Goal: Information Seeking & Learning: Learn about a topic

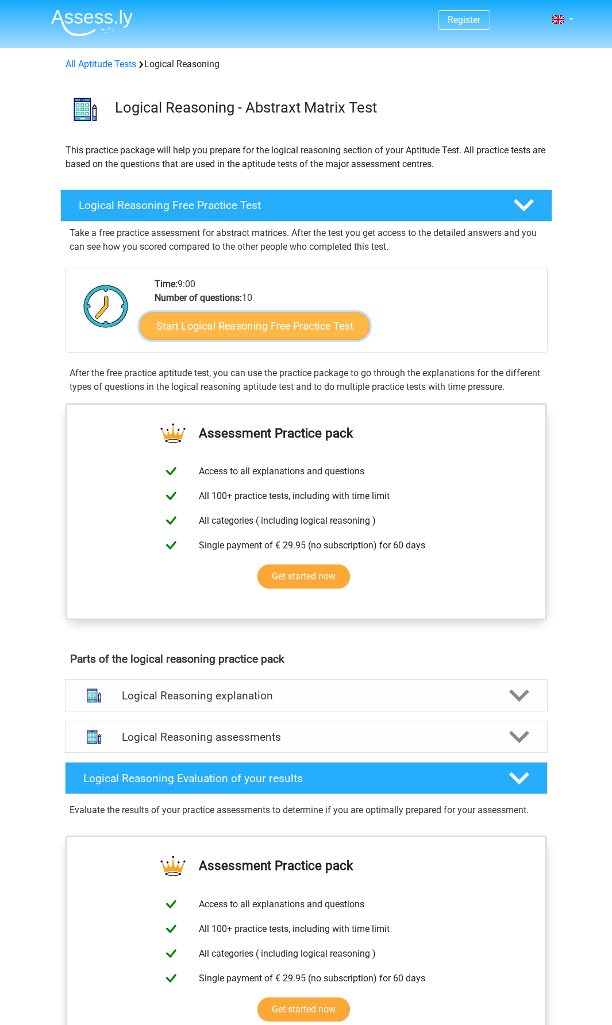
click at [256, 327] on link "Start Logical Reasoning Free Practice Test" at bounding box center [255, 326] width 230 height 28
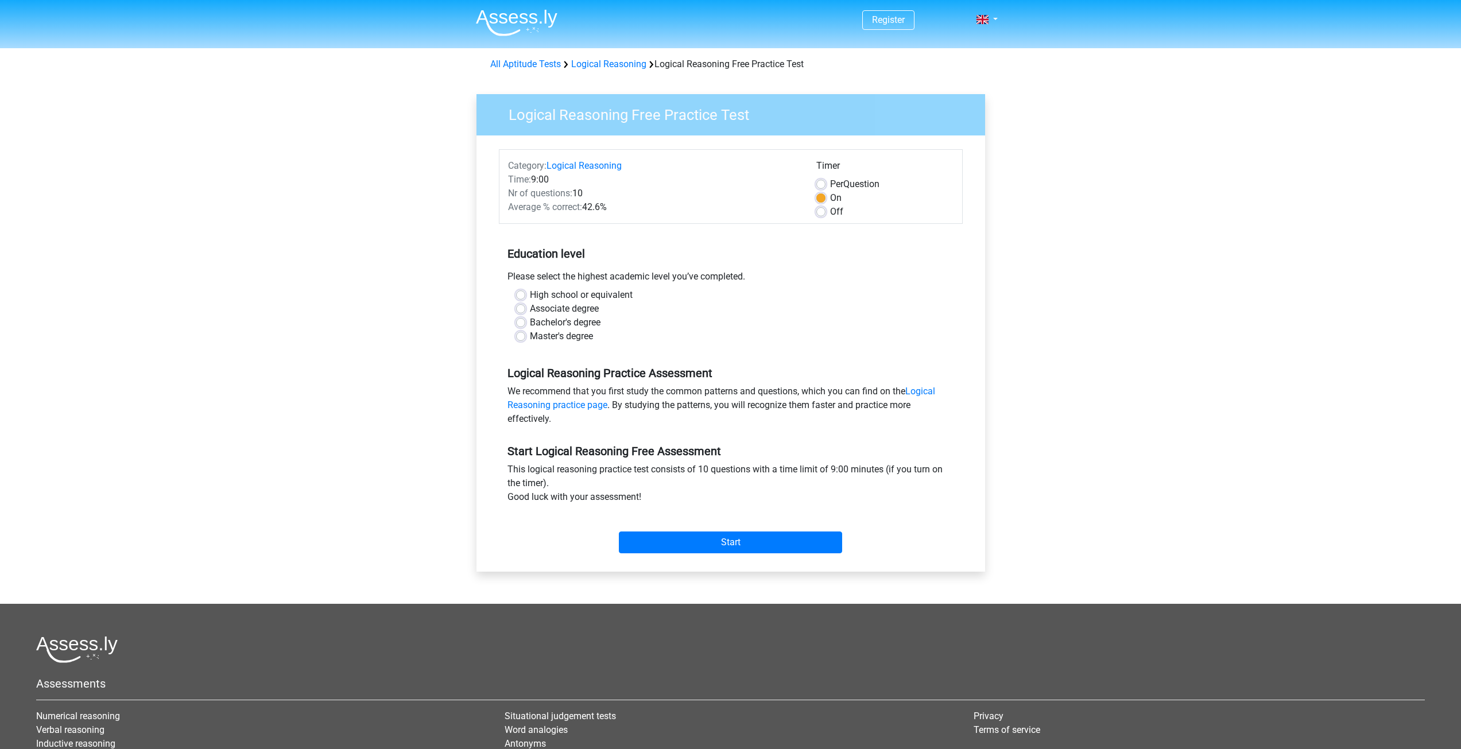
click at [556, 324] on label "Bachelor's degree" at bounding box center [565, 323] width 71 height 14
click at [525, 324] on input "Bachelor's degree" at bounding box center [520, 321] width 9 height 11
radio input "true"
click at [620, 552] on input "Start" at bounding box center [730, 543] width 223 height 22
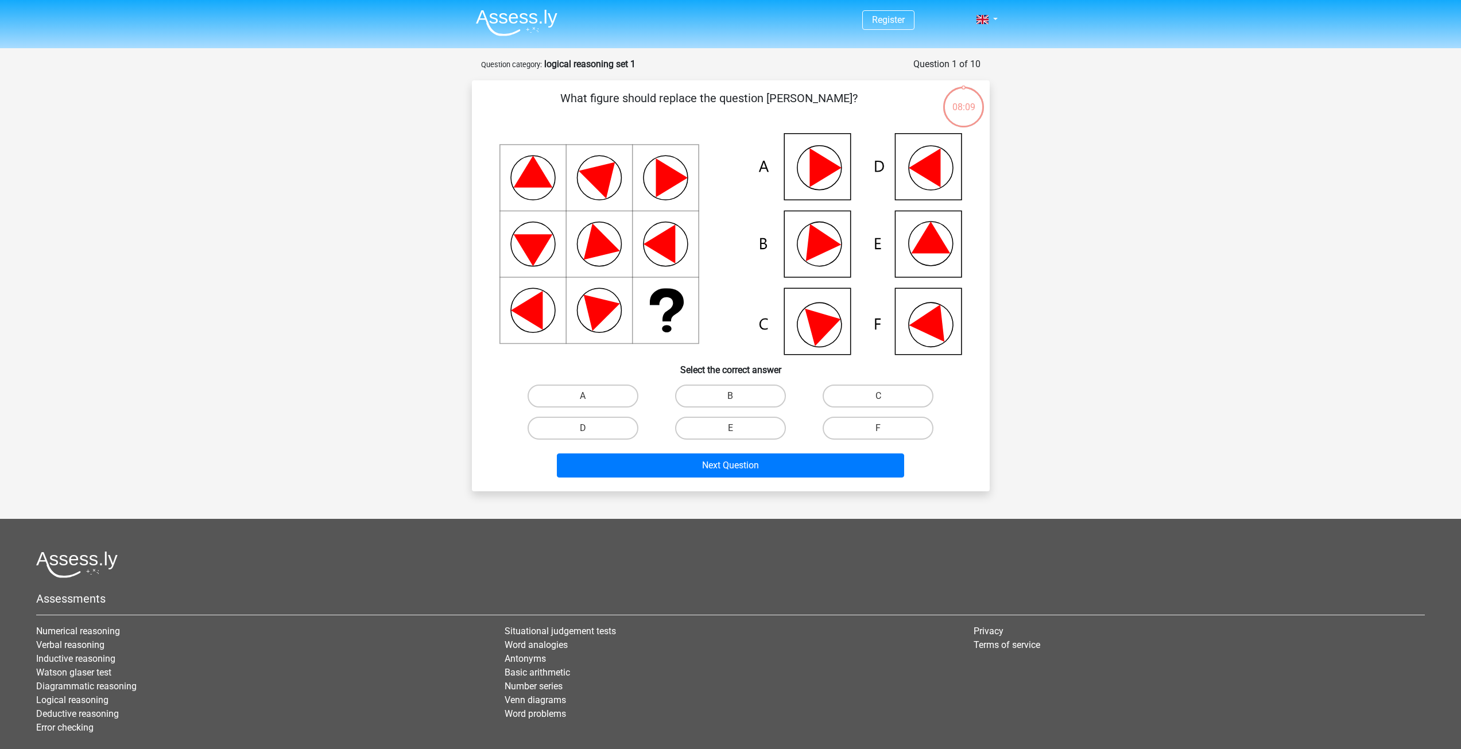
click at [934, 249] on icon at bounding box center [930, 238] width 39 height 32
click at [719, 424] on label "E" at bounding box center [730, 428] width 111 height 23
click at [730, 428] on input "E" at bounding box center [733, 431] width 7 height 7
radio input "true"
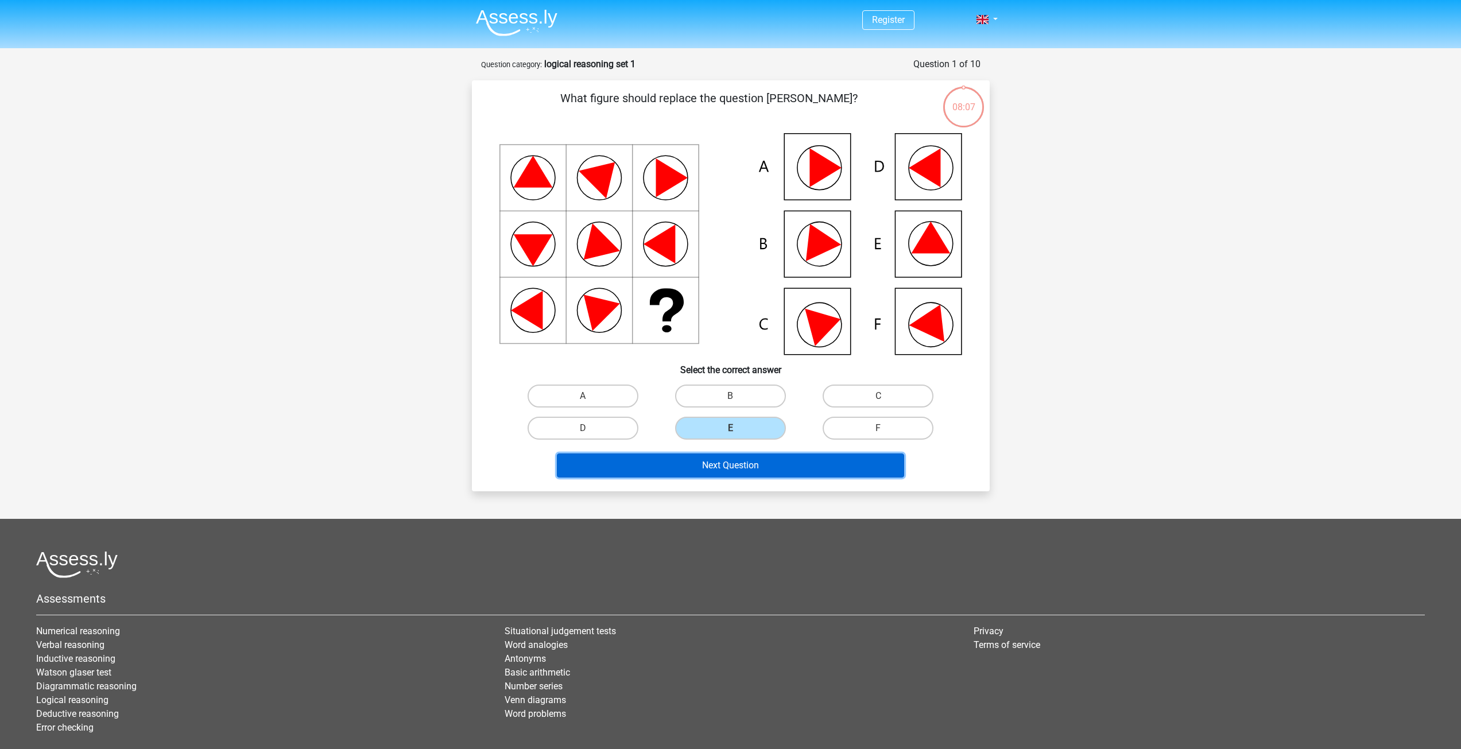
click at [738, 469] on button "Next Question" at bounding box center [730, 466] width 347 height 24
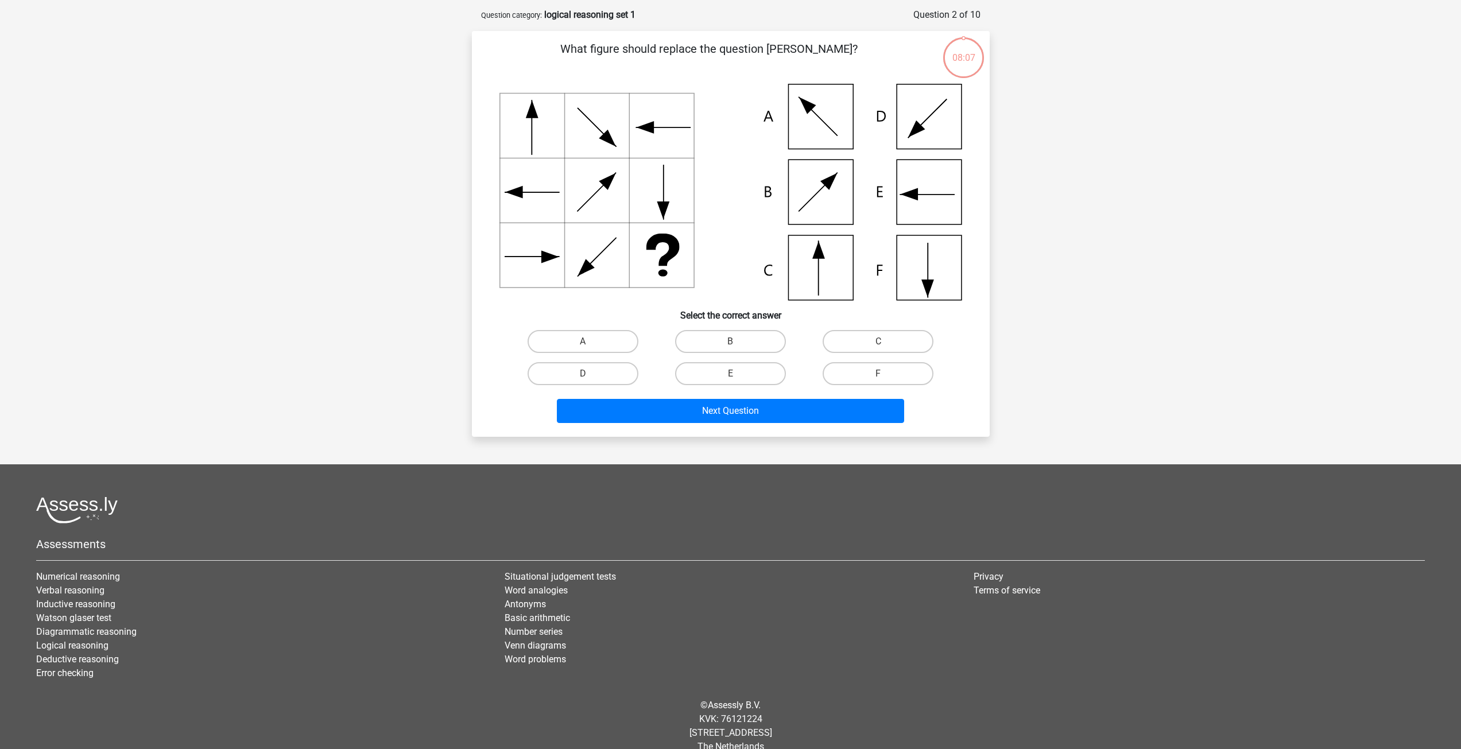
scroll to position [57, 0]
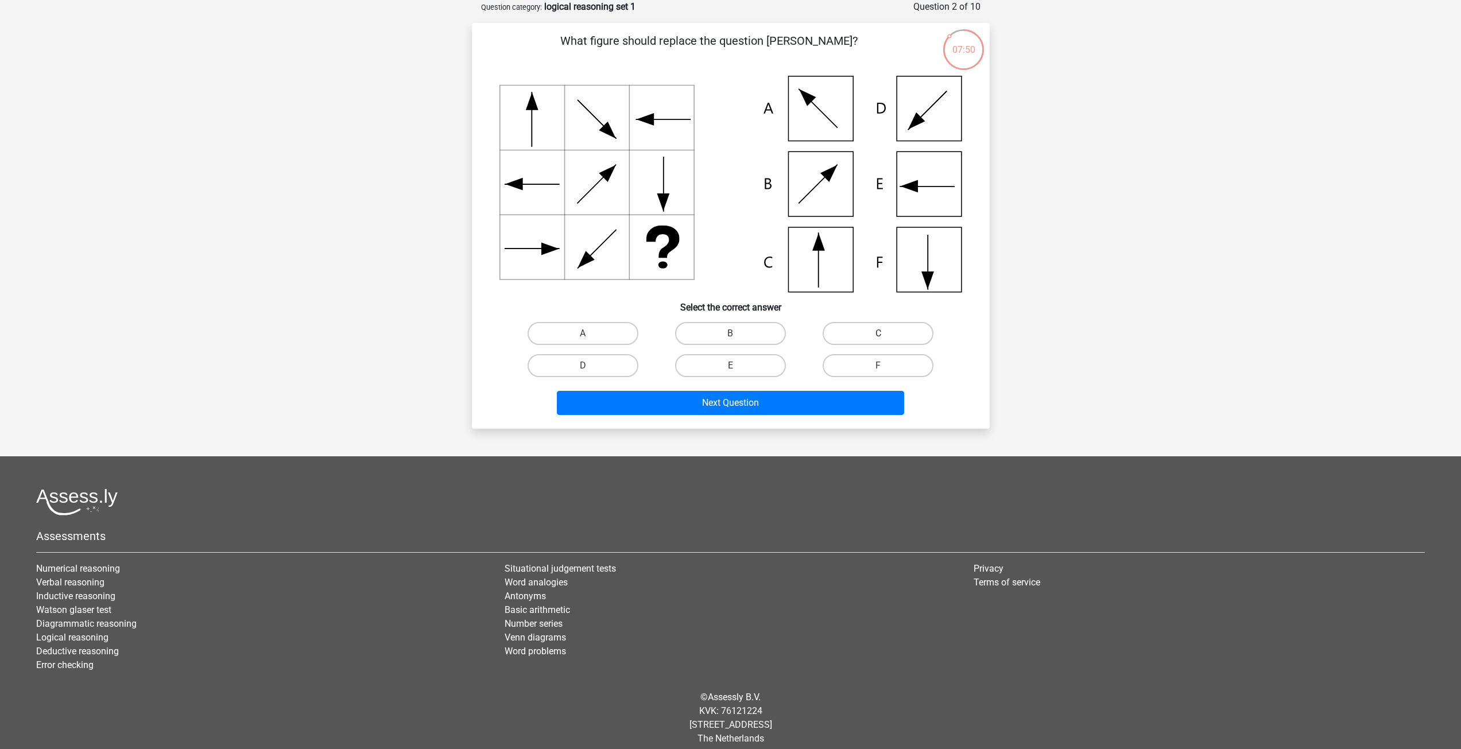
click at [869, 334] on label "C" at bounding box center [878, 333] width 111 height 23
click at [879, 334] on input "C" at bounding box center [882, 337] width 7 height 7
radio input "true"
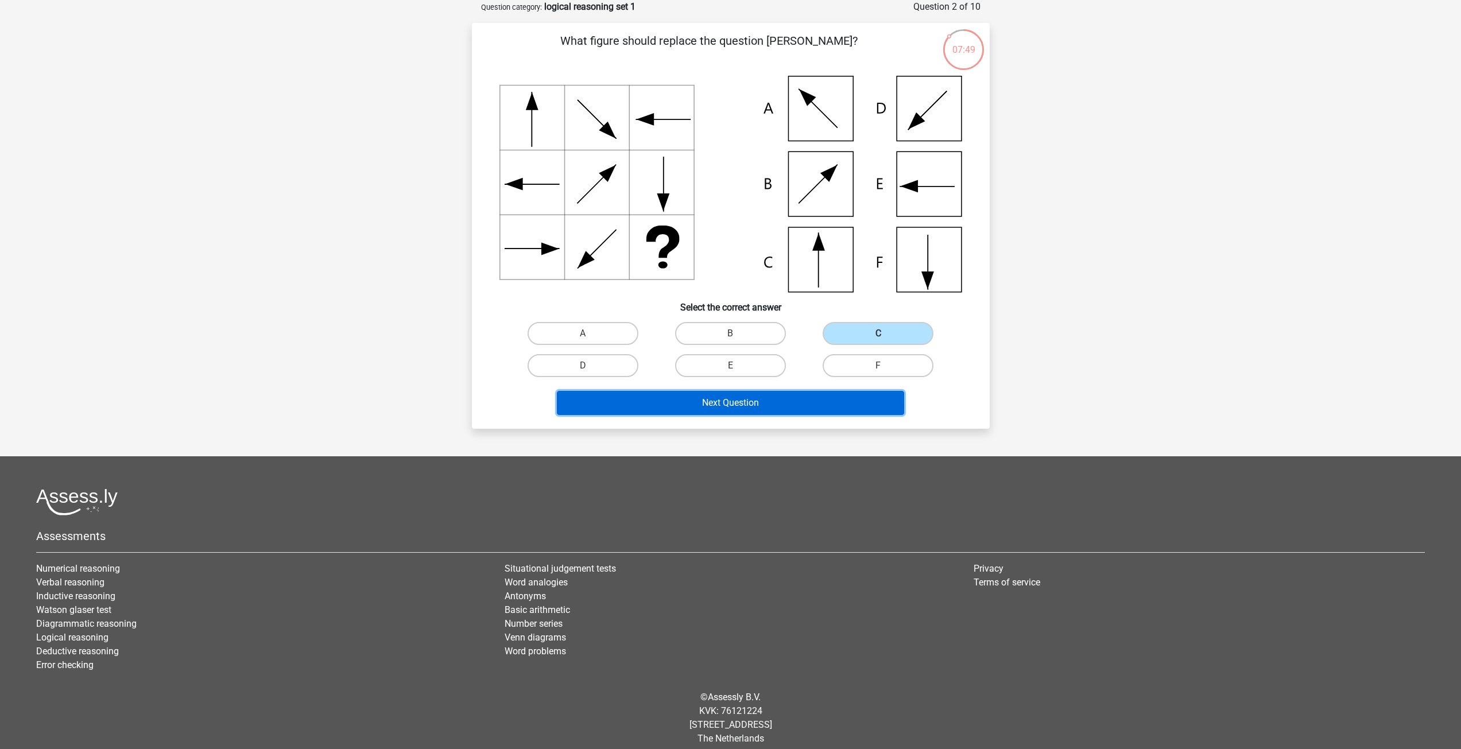
click at [798, 405] on button "Next Question" at bounding box center [730, 403] width 347 height 24
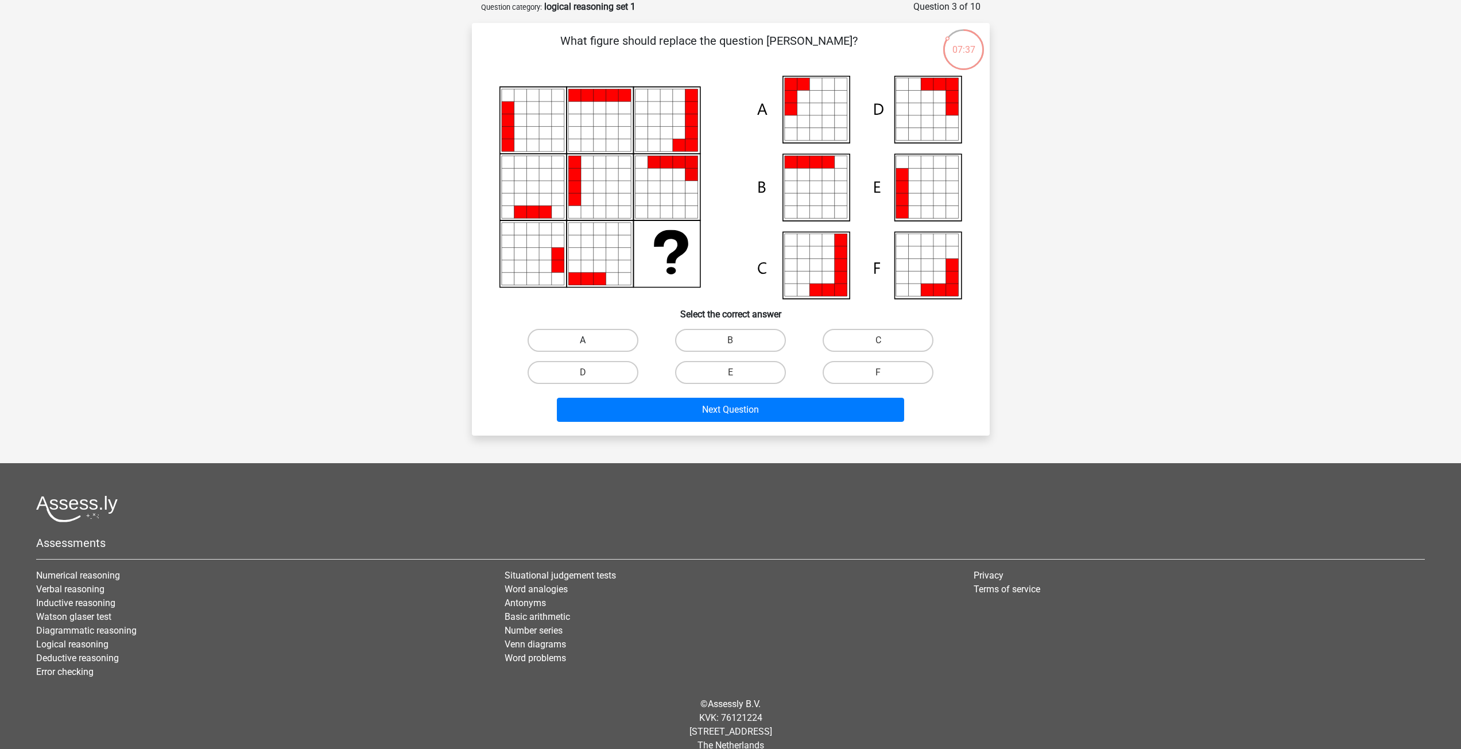
click at [606, 343] on label "A" at bounding box center [583, 340] width 111 height 23
click at [590, 343] on input "A" at bounding box center [586, 344] width 7 height 7
radio input "true"
click at [667, 413] on button "Next Question" at bounding box center [730, 410] width 347 height 24
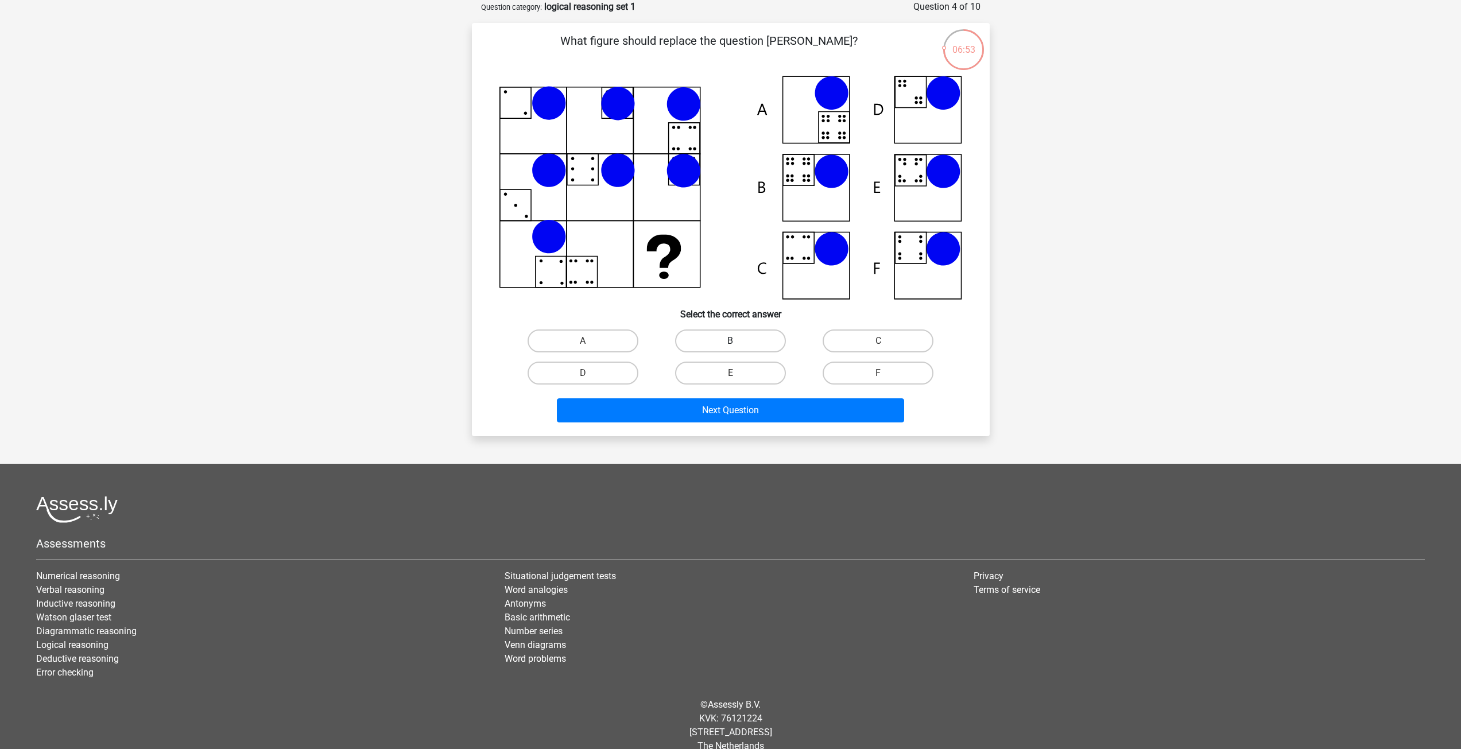
click at [755, 337] on label "B" at bounding box center [730, 341] width 111 height 23
click at [738, 341] on input "B" at bounding box center [733, 344] width 7 height 7
radio input "true"
click at [757, 418] on button "Next Question" at bounding box center [730, 411] width 347 height 24
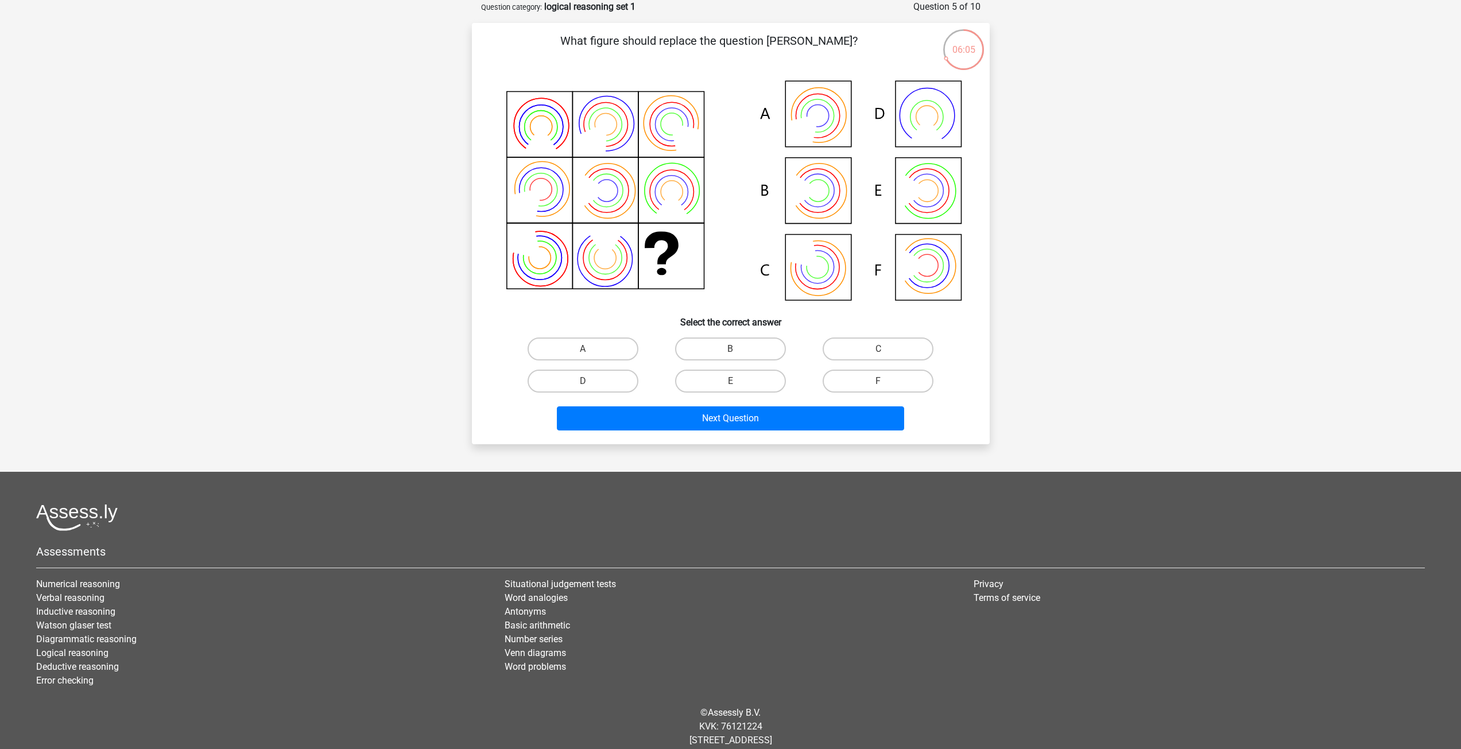
click at [732, 384] on input "E" at bounding box center [733, 384] width 7 height 7
radio input "true"
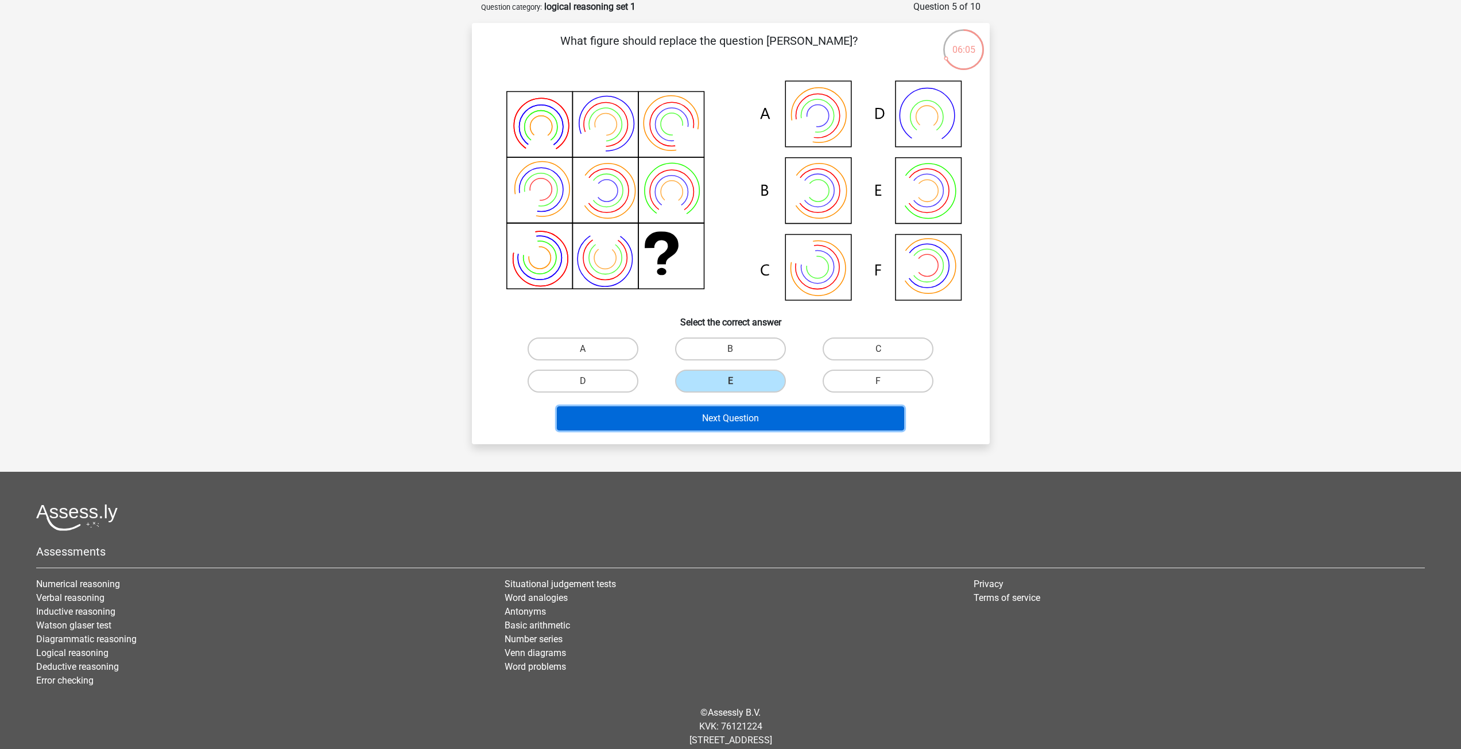
click at [749, 414] on button "Next Question" at bounding box center [730, 419] width 347 height 24
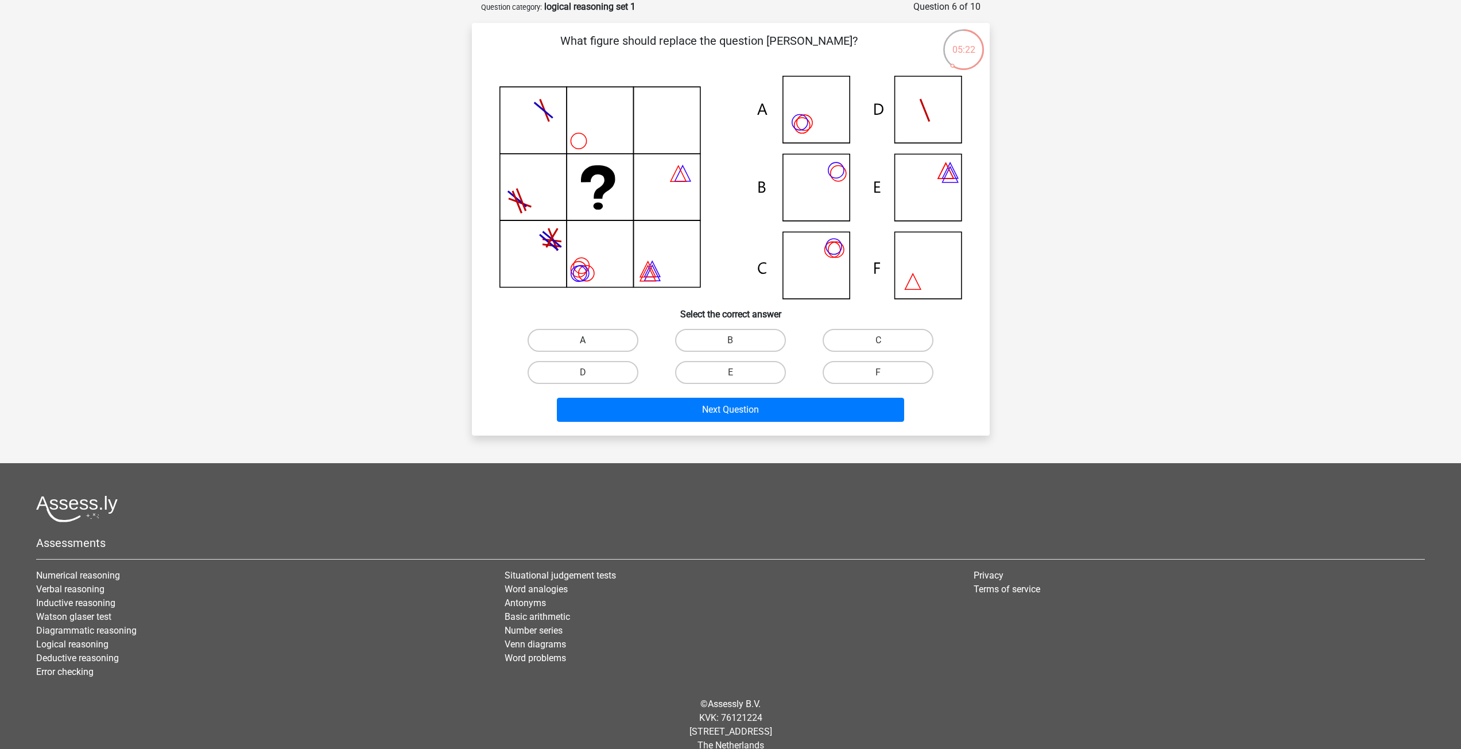
click at [629, 343] on label "A" at bounding box center [583, 340] width 111 height 23
click at [590, 343] on input "A" at bounding box center [586, 344] width 7 height 7
radio input "true"
click at [680, 408] on button "Next Question" at bounding box center [730, 410] width 347 height 24
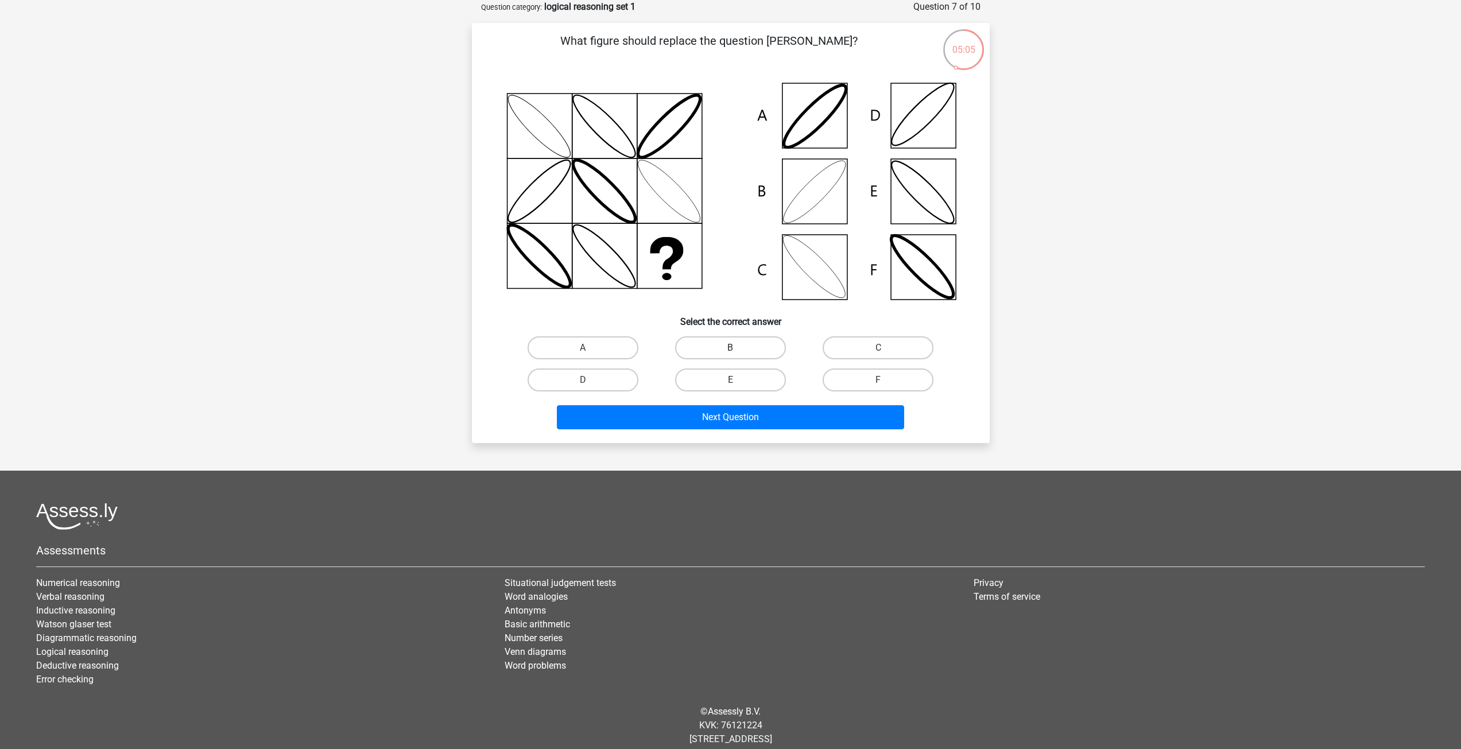
click at [699, 345] on label "B" at bounding box center [730, 348] width 111 height 23
click at [730, 348] on input "B" at bounding box center [733, 351] width 7 height 7
radio input "true"
click at [692, 413] on button "Next Question" at bounding box center [730, 417] width 347 height 24
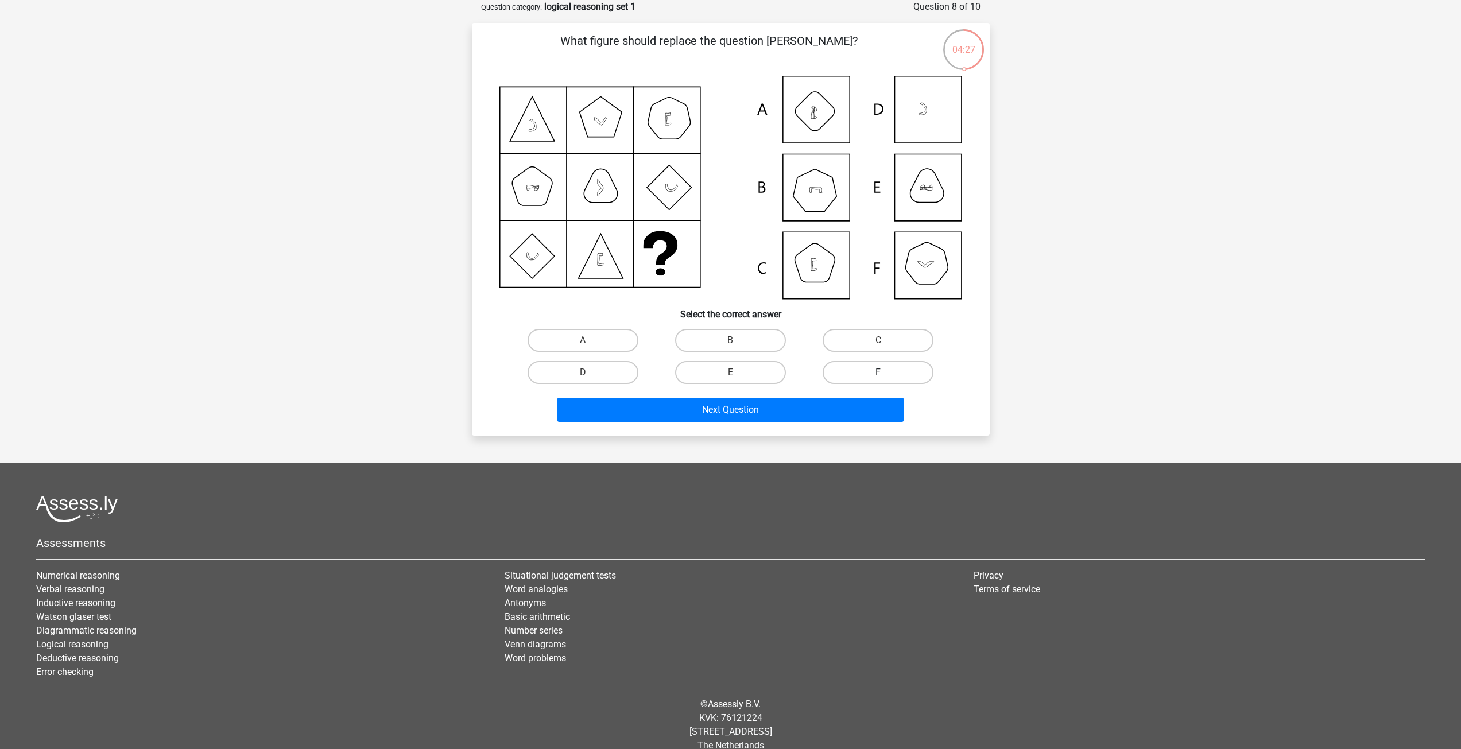
click at [874, 377] on label "F" at bounding box center [878, 372] width 111 height 23
click at [879, 377] on input "F" at bounding box center [882, 376] width 7 height 7
radio input "true"
click at [841, 411] on button "Next Question" at bounding box center [730, 410] width 347 height 24
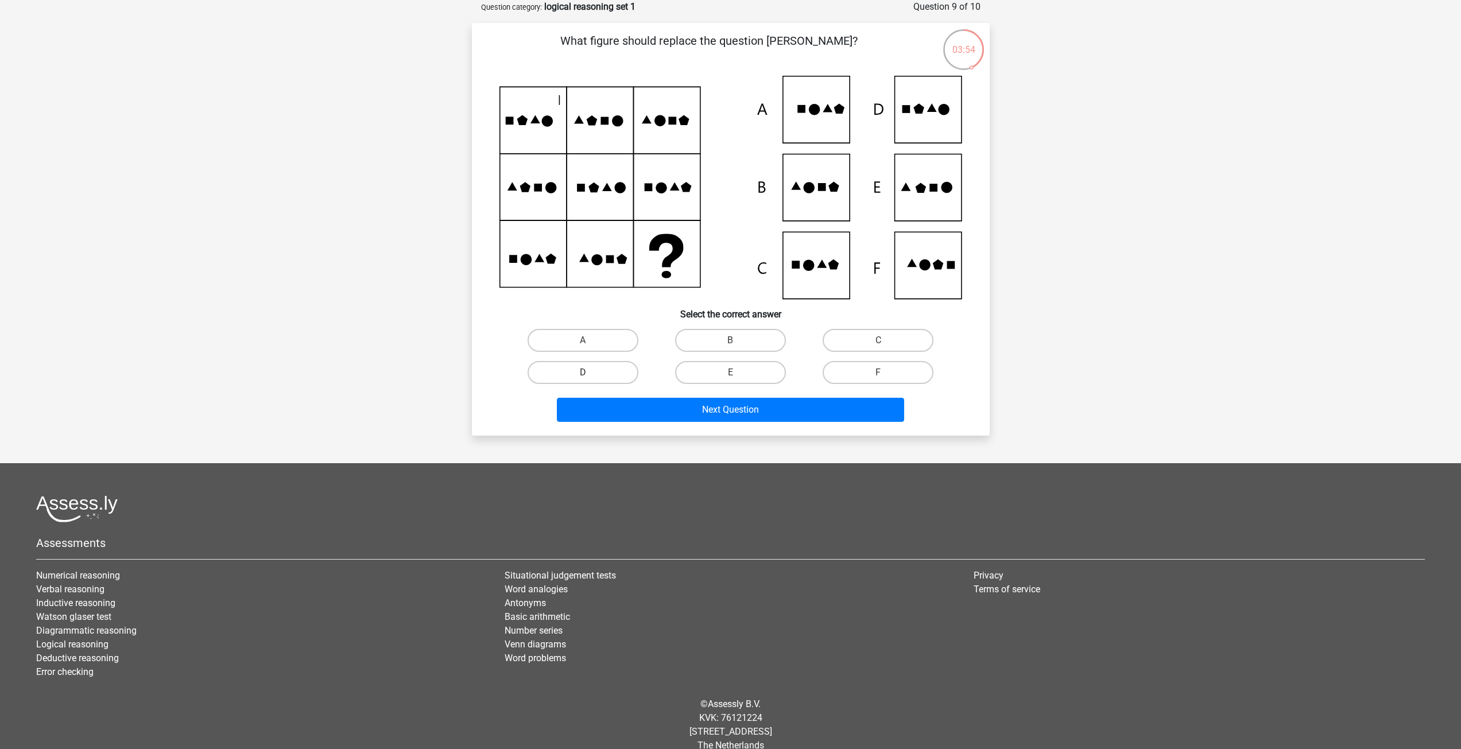
click at [631, 373] on label "D" at bounding box center [583, 372] width 111 height 23
click at [590, 373] on input "D" at bounding box center [586, 376] width 7 height 7
radio input "true"
click at [679, 409] on button "Next Question" at bounding box center [730, 410] width 347 height 24
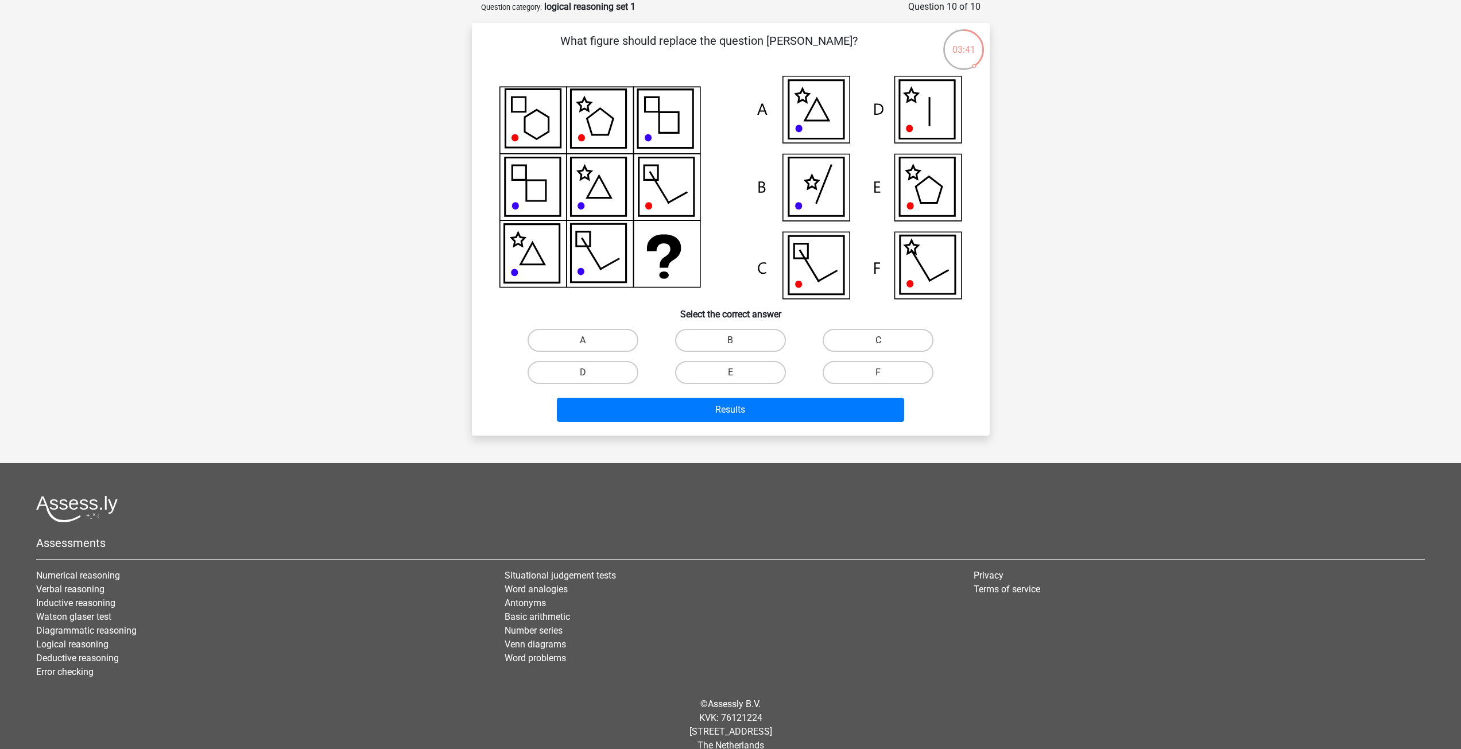
click at [849, 342] on label "C" at bounding box center [878, 340] width 111 height 23
click at [879, 342] on input "C" at bounding box center [882, 344] width 7 height 7
radio input "true"
click at [804, 416] on button "Results" at bounding box center [730, 410] width 347 height 24
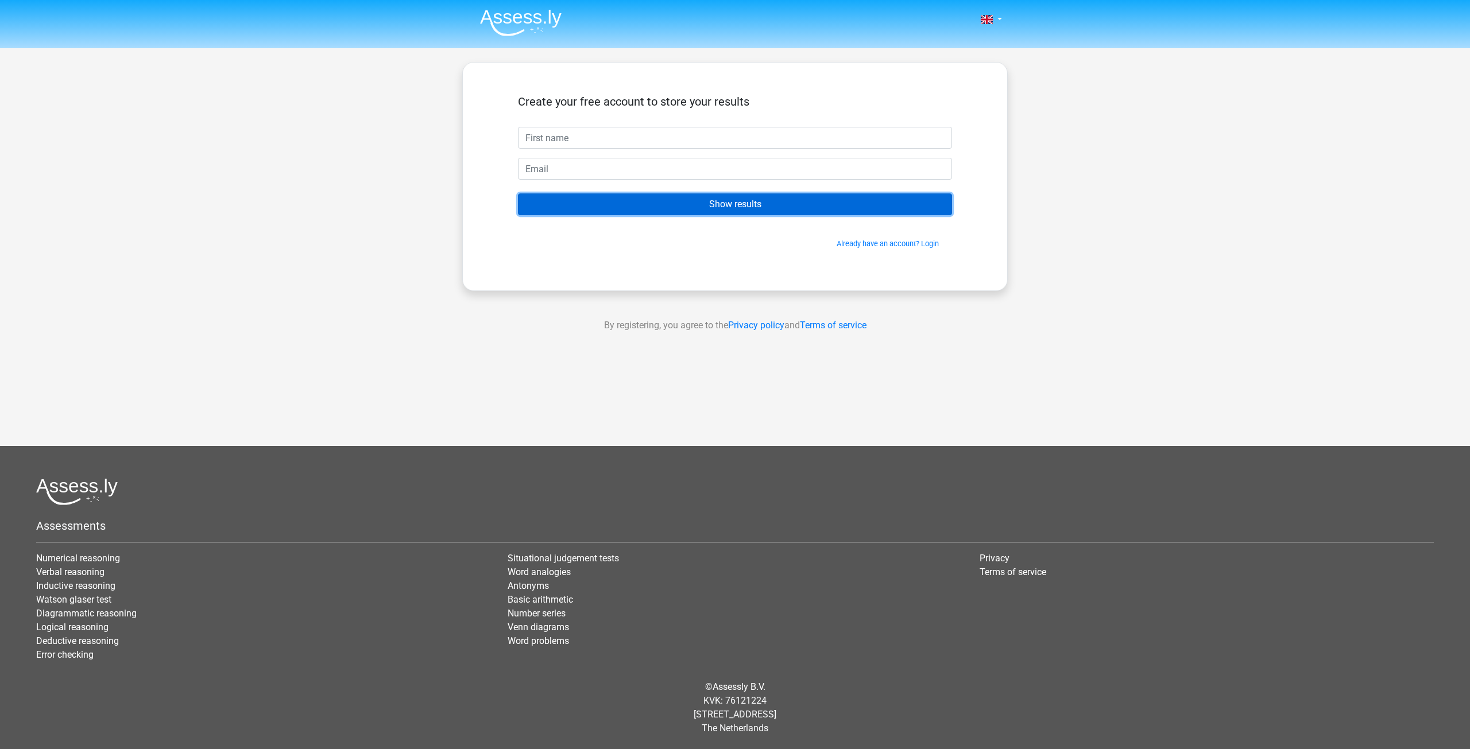
click at [781, 209] on input "Show results" at bounding box center [735, 205] width 434 height 22
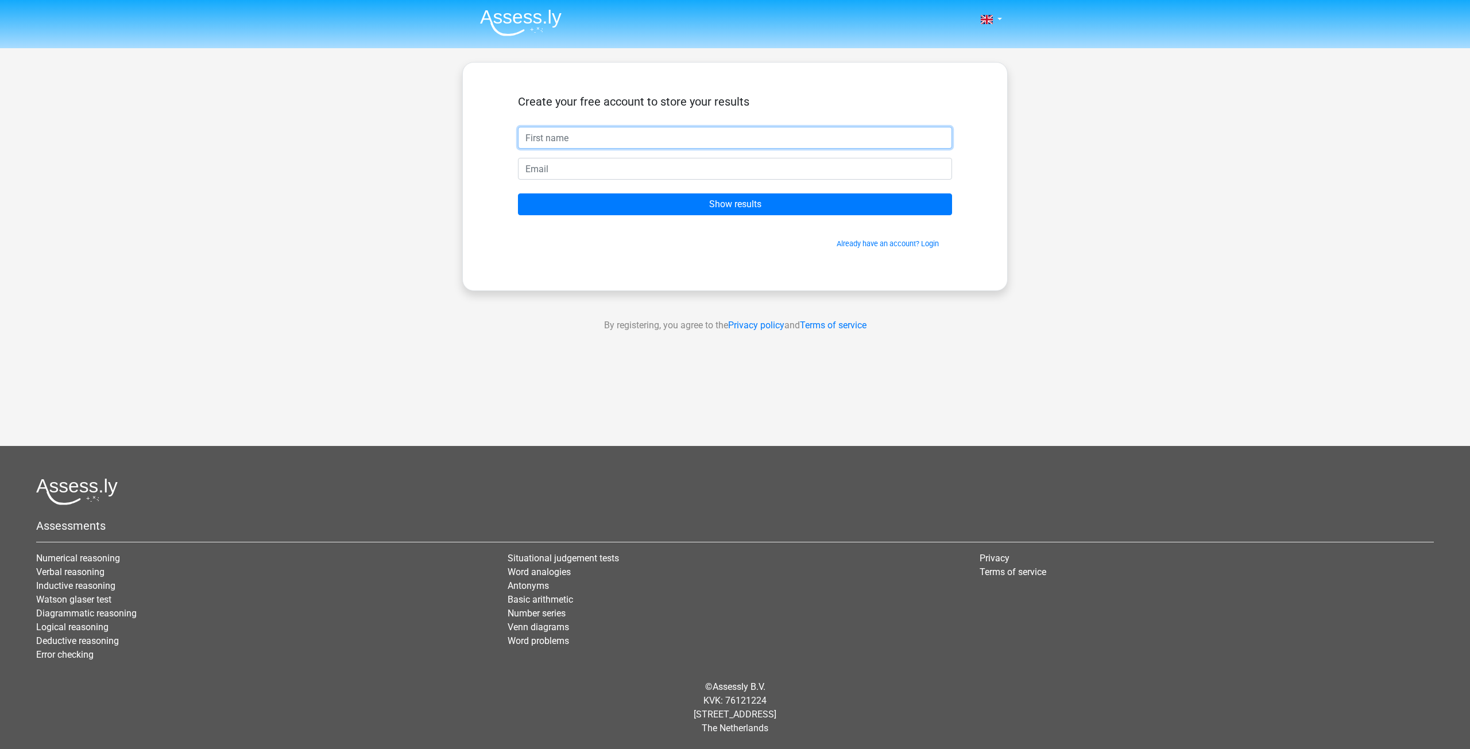
click at [693, 131] on input "text" at bounding box center [735, 138] width 434 height 22
type input "åke"
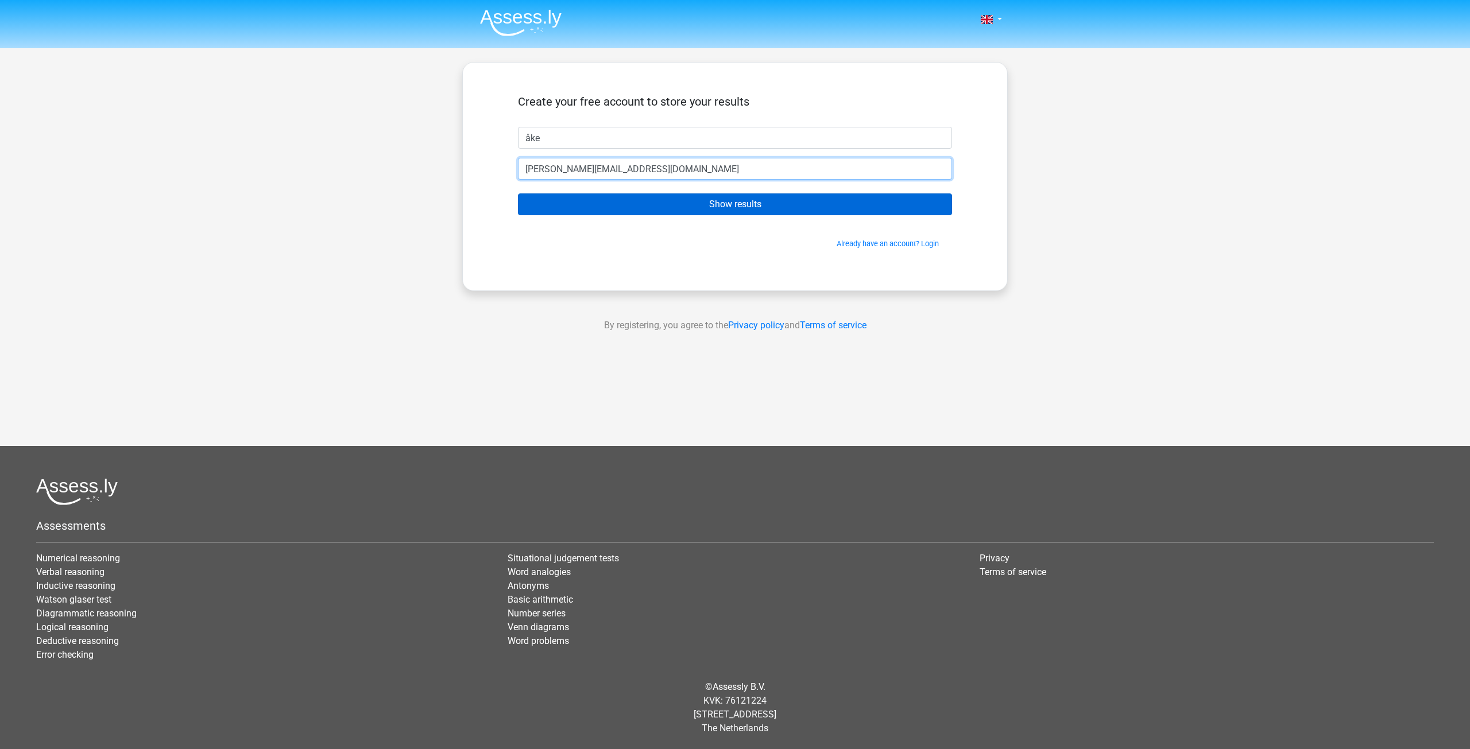
type input "dalmas@piss.se"
click at [704, 198] on input "Show results" at bounding box center [735, 205] width 434 height 22
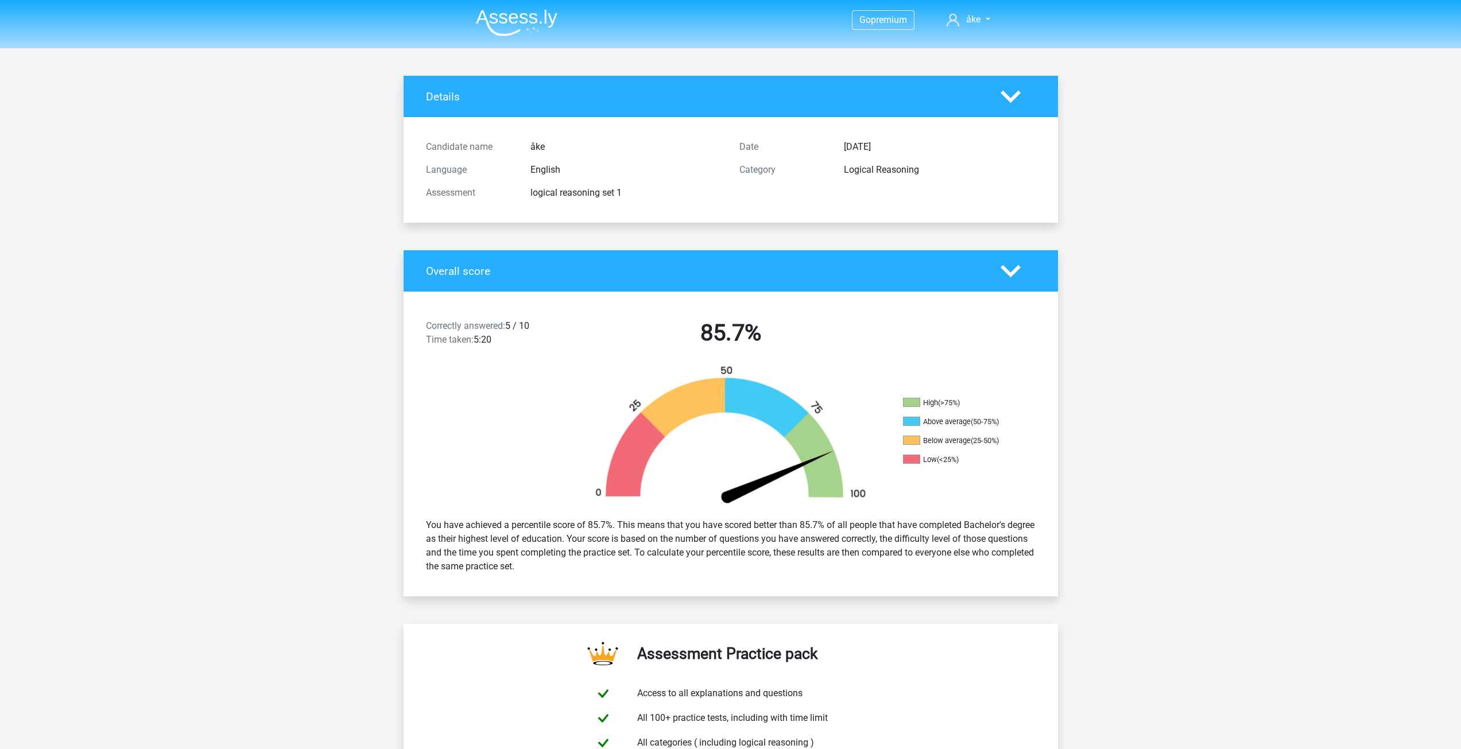
drag, startPoint x: 287, startPoint y: 494, endPoint x: 168, endPoint y: 307, distance: 221.0
